Goal: Information Seeking & Learning: Learn about a topic

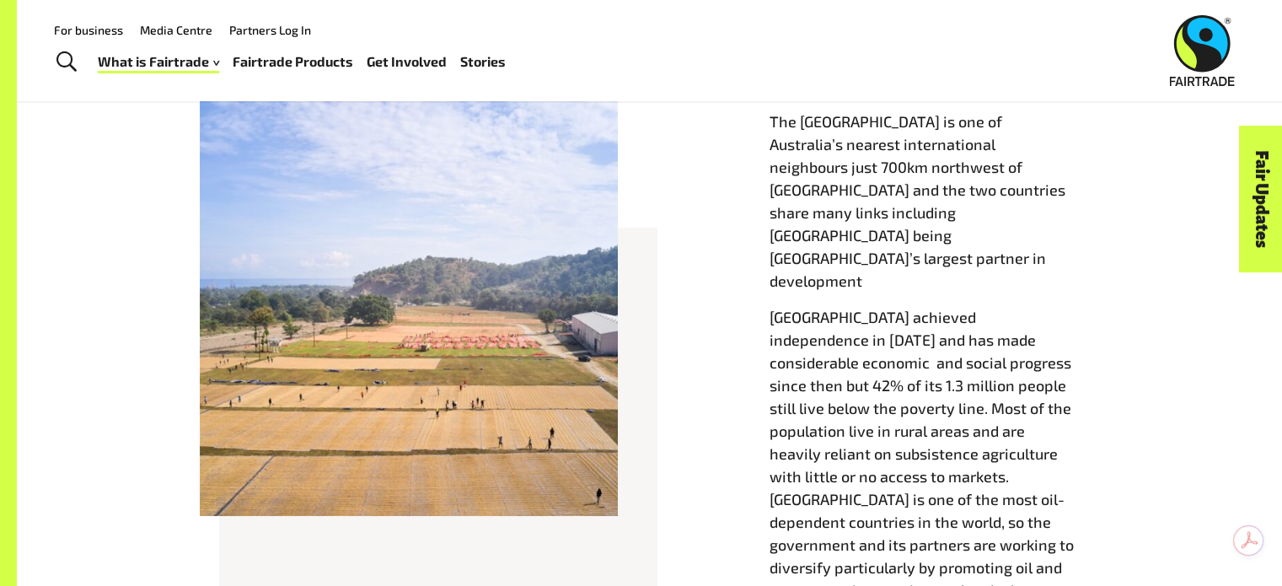
scroll to position [758, 0]
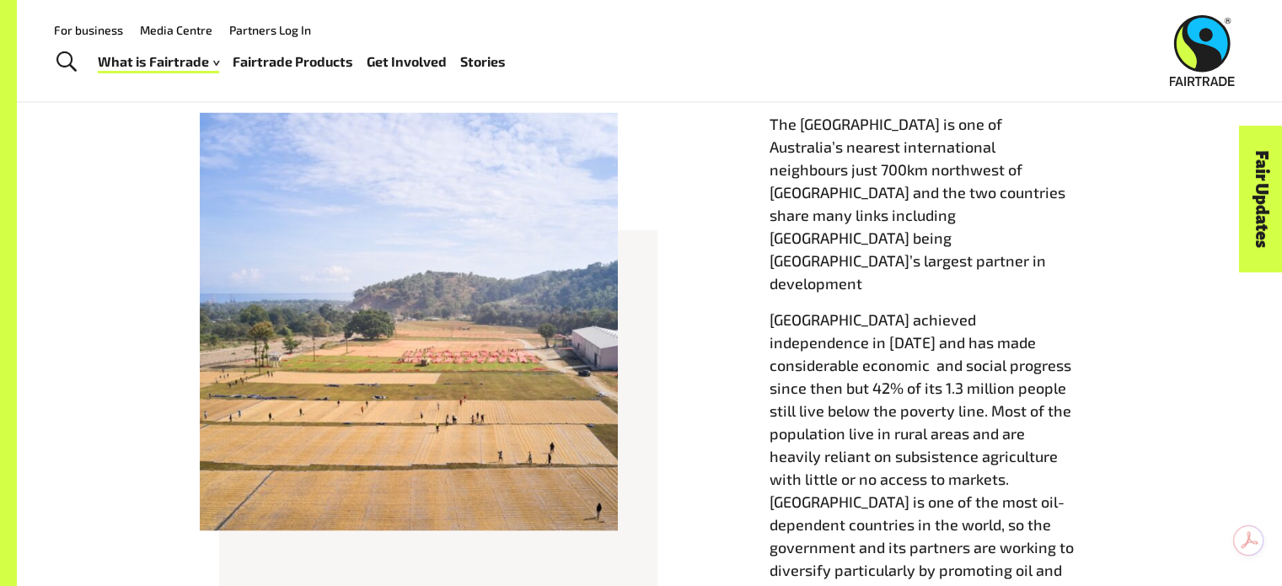
click at [603, 299] on div at bounding box center [409, 321] width 418 height 418
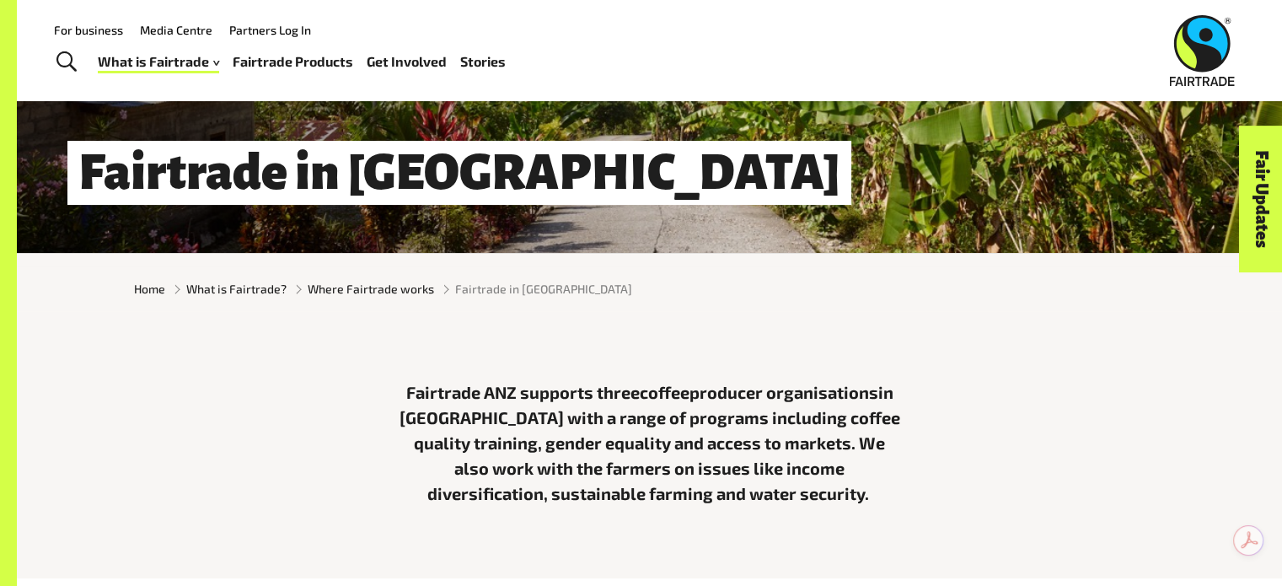
scroll to position [253, 0]
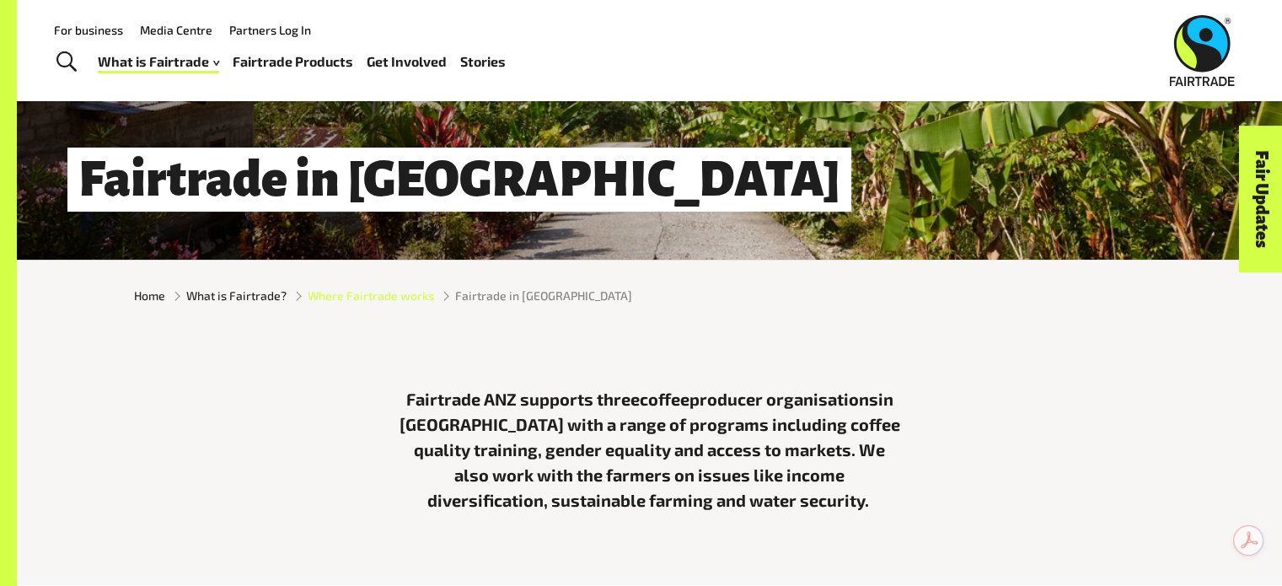
click at [340, 304] on span "Where Fairtrade works" at bounding box center [371, 296] width 126 height 18
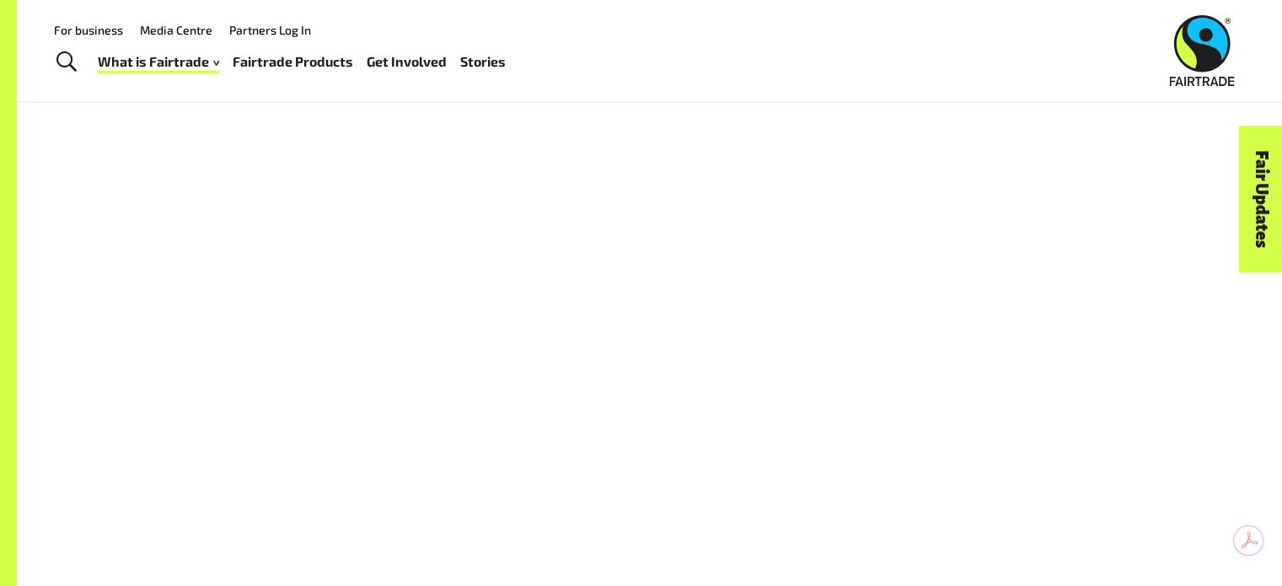
scroll to position [1180, 0]
